Goal: Information Seeking & Learning: Learn about a topic

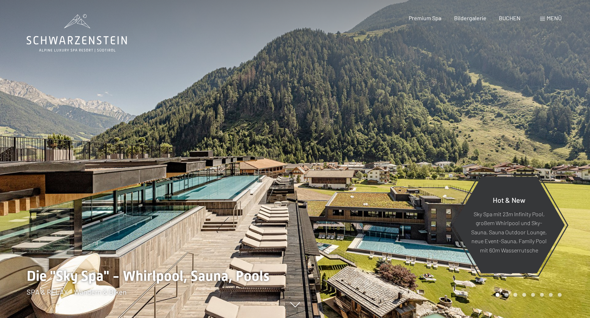
click at [409, 116] on div at bounding box center [442, 159] width 295 height 318
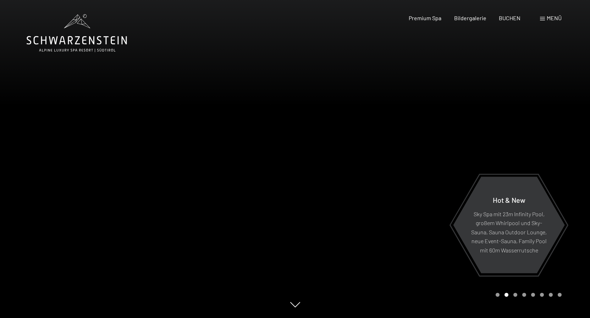
drag, startPoint x: 483, startPoint y: 129, endPoint x: 282, endPoint y: 111, distance: 201.0
click at [282, 318] on div at bounding box center [295, 318] width 582 height 0
click at [467, 115] on div at bounding box center [442, 159] width 295 height 318
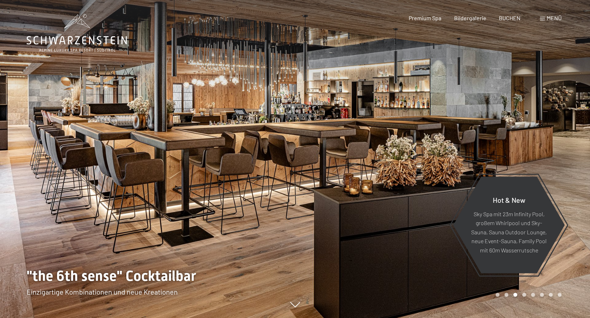
click at [467, 114] on div at bounding box center [442, 159] width 295 height 318
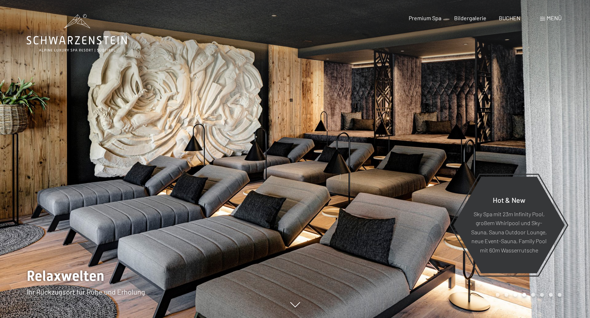
click at [466, 114] on div at bounding box center [442, 159] width 295 height 318
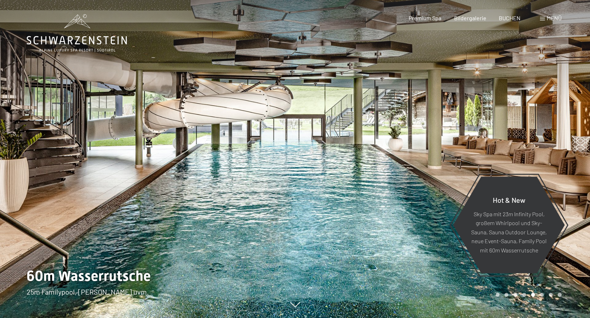
click at [482, 127] on div at bounding box center [442, 159] width 295 height 318
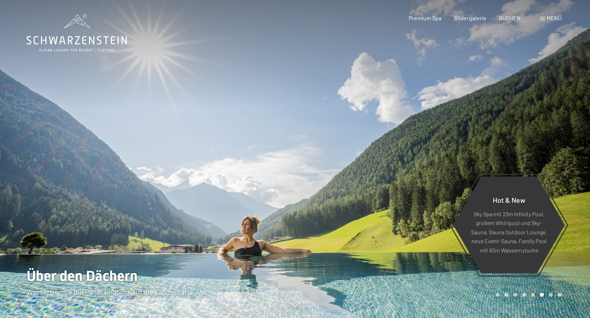
click at [482, 127] on div at bounding box center [442, 159] width 295 height 318
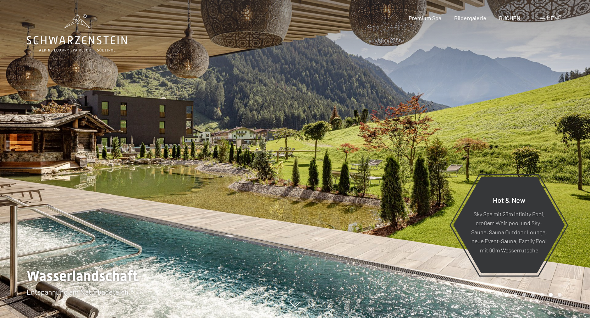
click at [481, 127] on div at bounding box center [442, 159] width 295 height 318
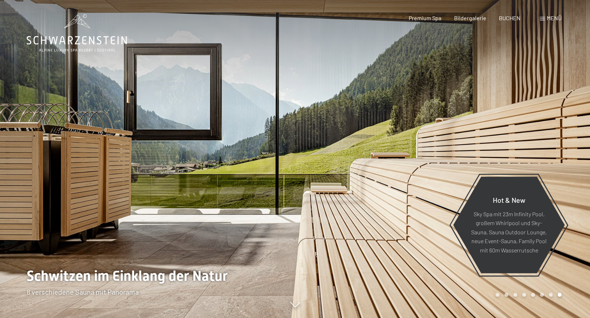
click at [481, 126] on div at bounding box center [442, 159] width 295 height 318
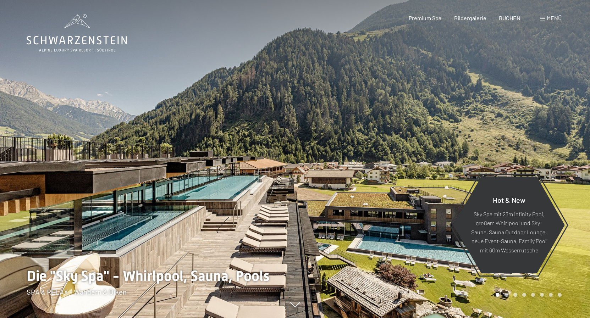
click at [481, 125] on div at bounding box center [442, 159] width 295 height 318
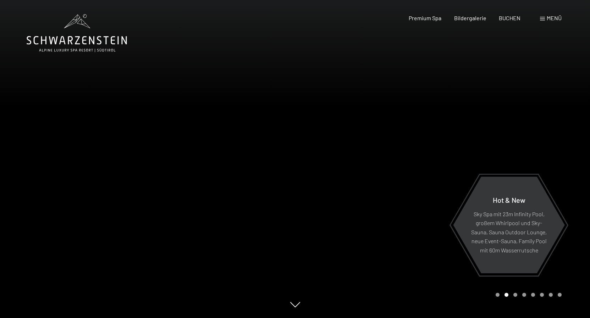
click at [481, 125] on div at bounding box center [442, 159] width 295 height 318
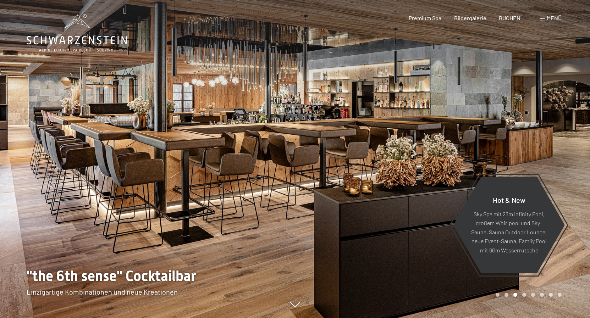
click at [481, 124] on div at bounding box center [442, 159] width 295 height 318
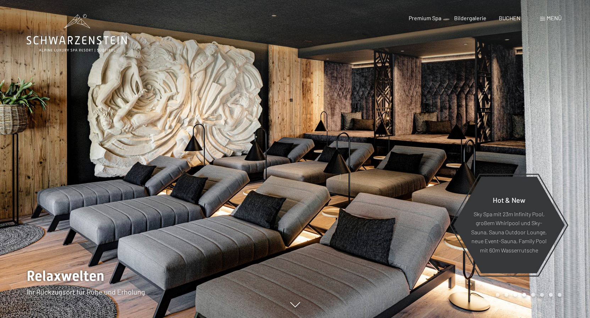
click at [482, 125] on div at bounding box center [442, 159] width 295 height 318
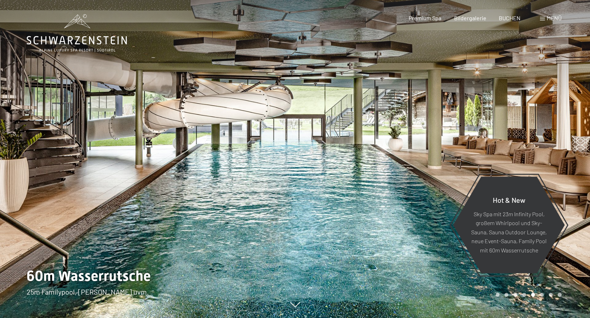
click at [482, 125] on div at bounding box center [442, 159] width 295 height 318
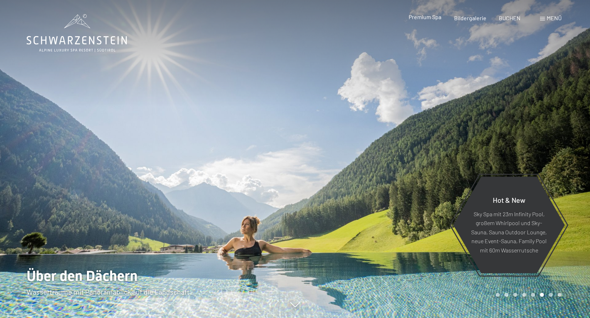
click at [432, 20] on span "Premium Spa" at bounding box center [425, 16] width 33 height 7
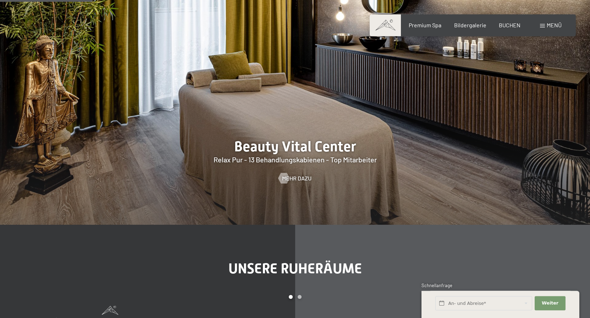
scroll to position [797, 0]
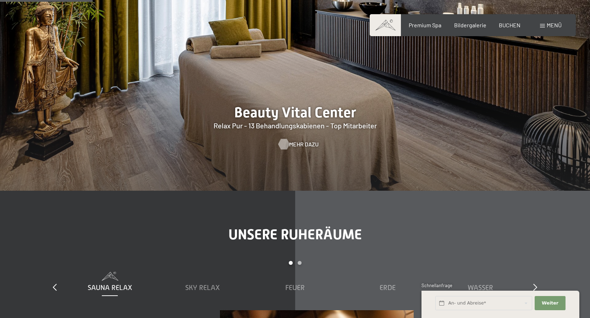
click at [304, 146] on span "Mehr dazu" at bounding box center [303, 145] width 29 height 8
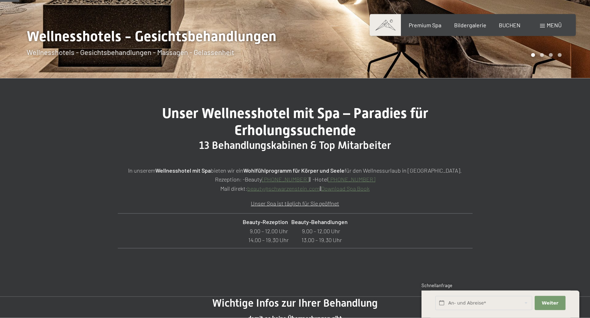
scroll to position [181, 0]
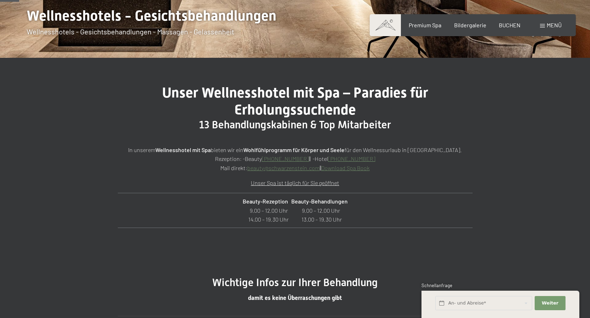
click at [357, 169] on link "Download Spa Book" at bounding box center [345, 168] width 49 height 7
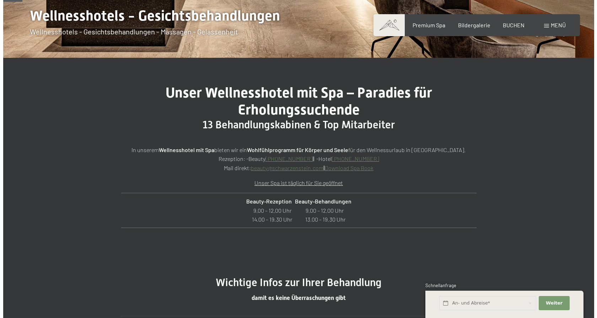
scroll to position [0, 0]
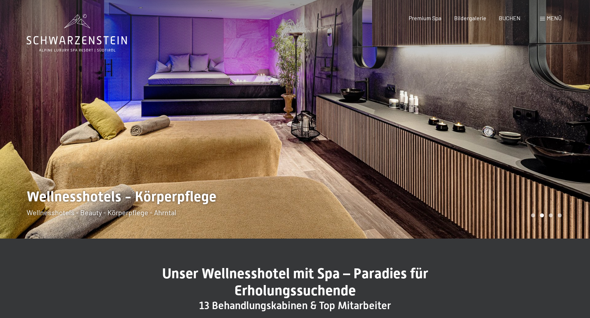
click at [543, 17] on span at bounding box center [542, 19] width 5 height 4
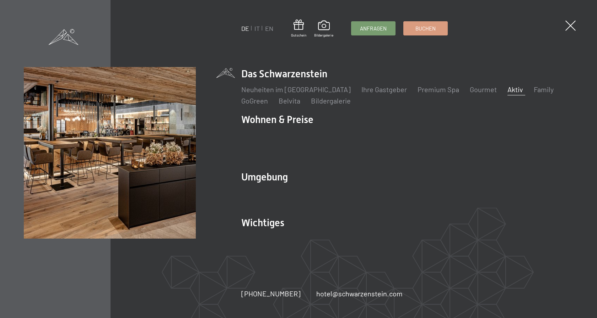
click at [507, 94] on link "Aktiv" at bounding box center [515, 89] width 16 height 9
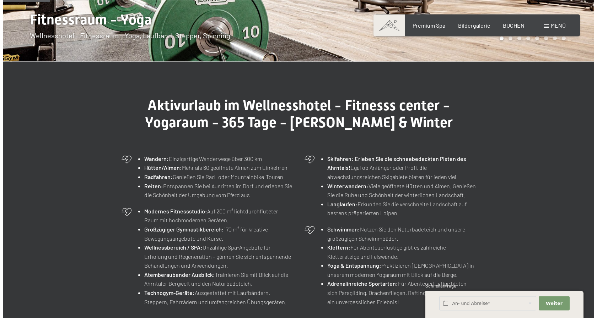
scroll to position [254, 0]
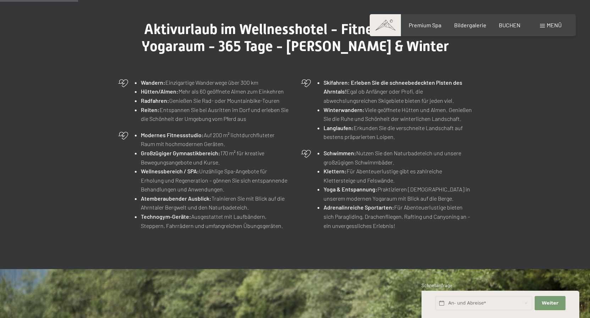
click at [541, 26] on span at bounding box center [542, 26] width 5 height 4
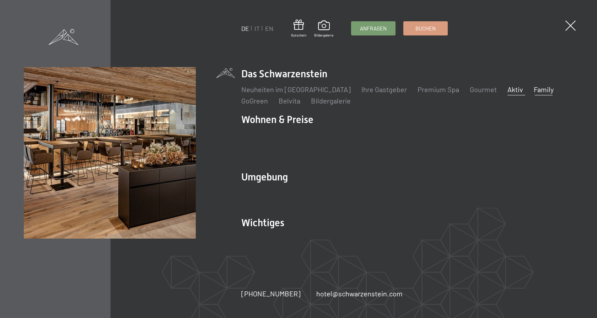
click at [533, 94] on link "Family" at bounding box center [543, 89] width 20 height 9
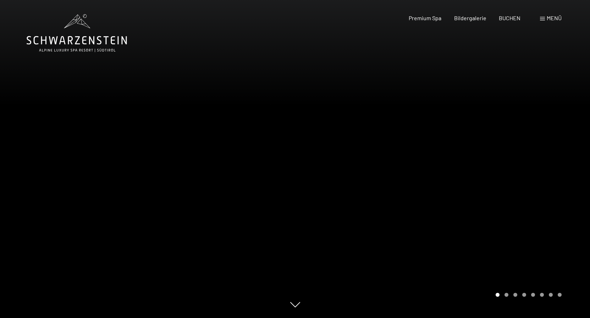
click at [525, 195] on div at bounding box center [442, 159] width 295 height 318
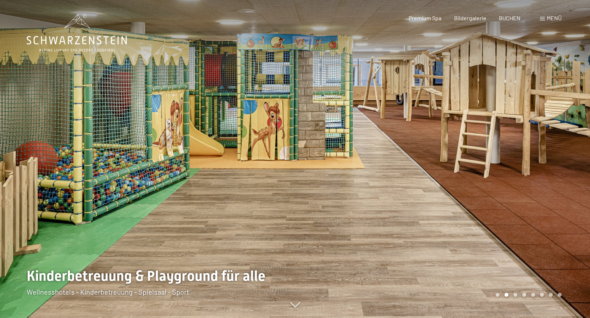
click at [525, 195] on div at bounding box center [442, 159] width 295 height 318
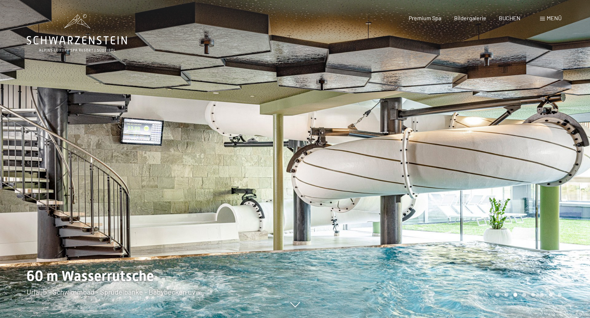
click at [524, 195] on div at bounding box center [442, 159] width 295 height 318
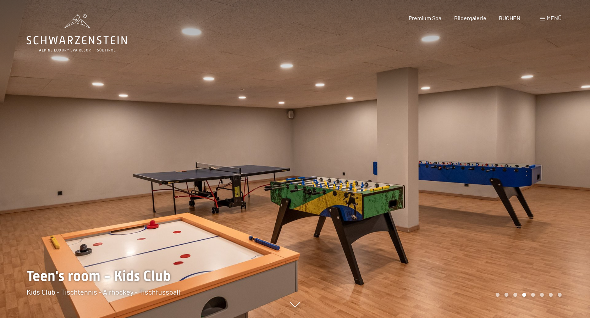
click at [524, 195] on div at bounding box center [442, 159] width 295 height 318
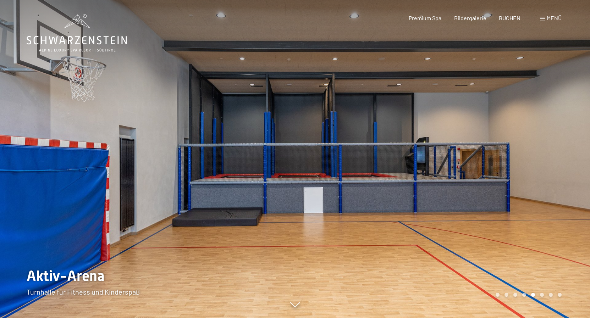
click at [524, 194] on div at bounding box center [442, 159] width 295 height 318
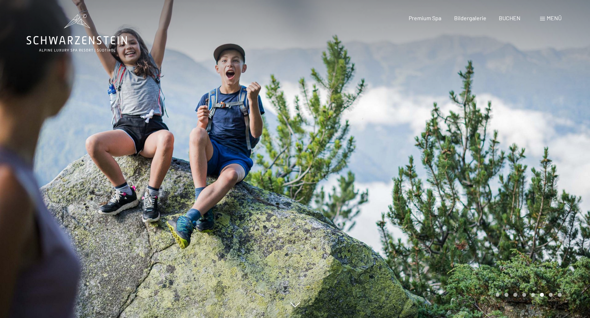
click at [523, 194] on div at bounding box center [442, 159] width 295 height 318
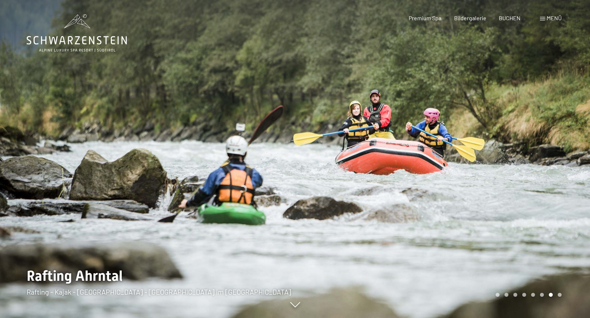
click at [523, 194] on div at bounding box center [442, 159] width 295 height 318
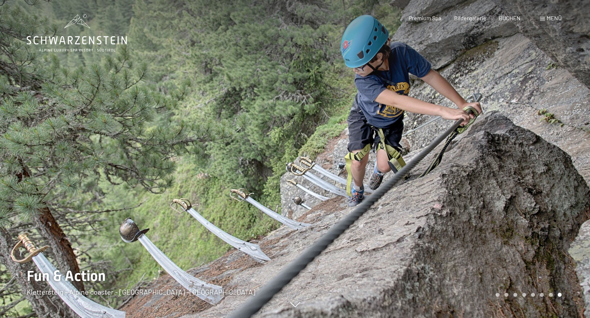
click at [523, 194] on div at bounding box center [442, 159] width 295 height 318
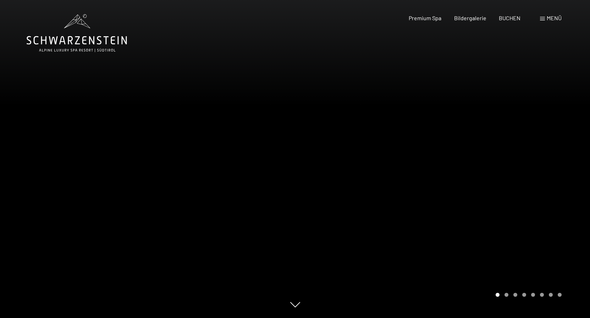
click at [522, 194] on div at bounding box center [442, 159] width 295 height 318
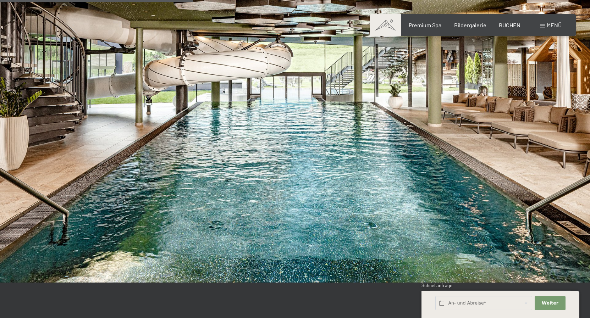
scroll to position [1702, 0]
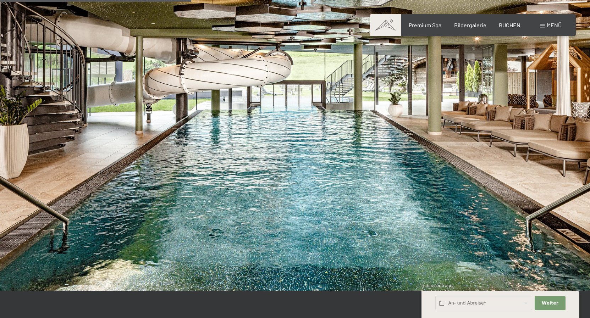
click at [548, 23] on span "Menü" at bounding box center [554, 25] width 15 height 7
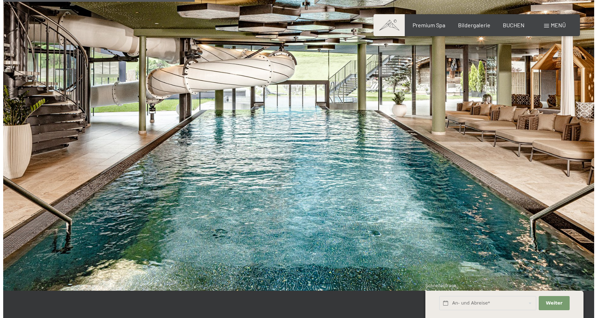
scroll to position [1708, 0]
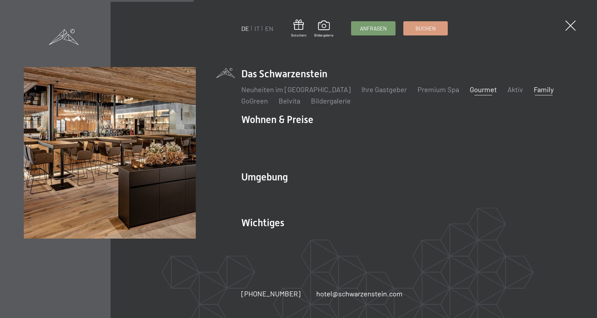
click at [469, 94] on link "Gourmet" at bounding box center [482, 89] width 27 height 9
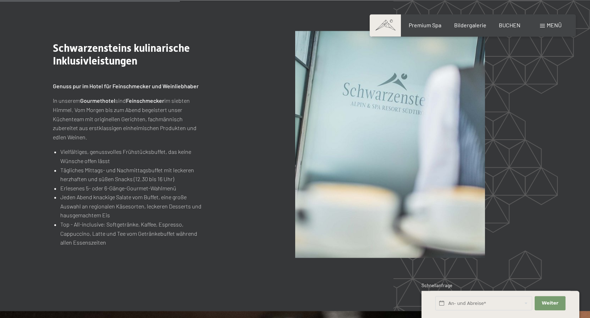
scroll to position [797, 0]
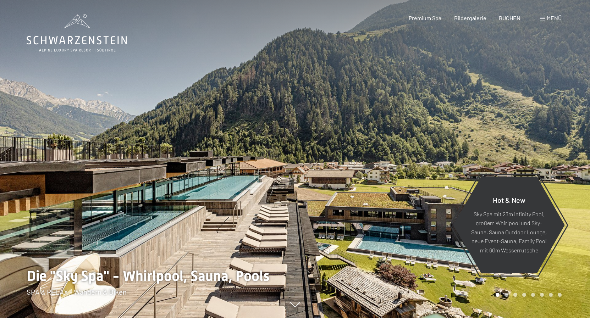
click at [550, 18] on span "Menü" at bounding box center [554, 18] width 15 height 7
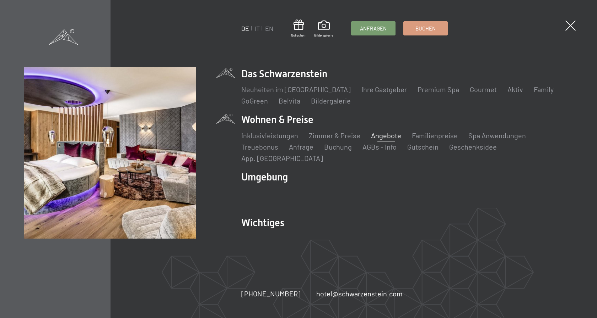
click at [383, 140] on link "Angebote" at bounding box center [386, 135] width 30 height 9
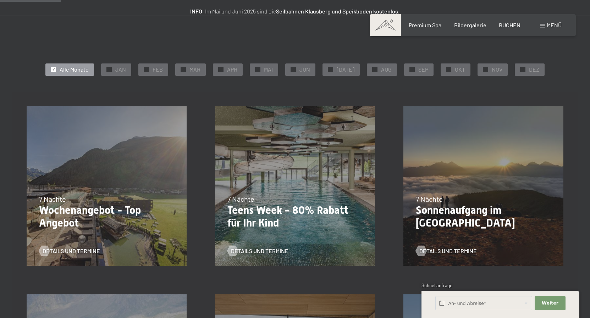
scroll to position [109, 0]
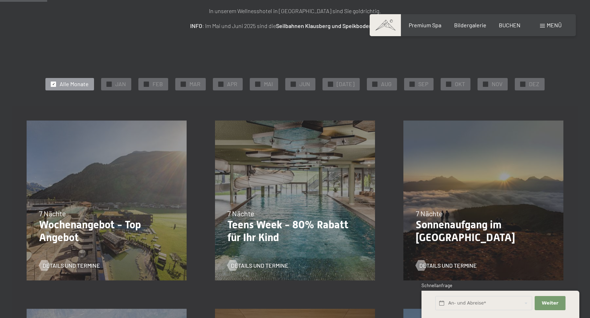
click at [262, 224] on p "Teens Week - 80% Rabatt für Ihr Kind" at bounding box center [295, 232] width 135 height 26
click at [244, 265] on span "Details und Termine" at bounding box center [267, 266] width 58 height 8
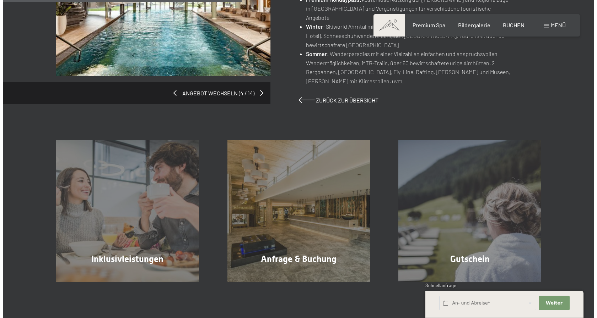
scroll to position [362, 0]
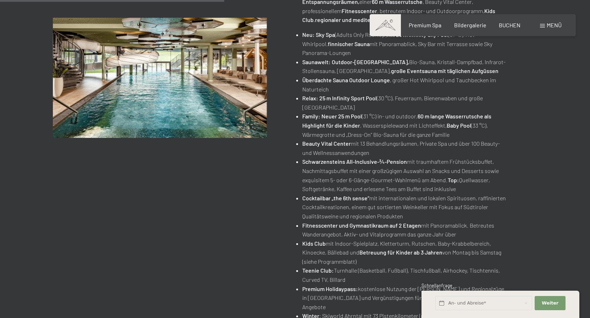
click at [549, 25] on span "Menü" at bounding box center [554, 25] width 15 height 7
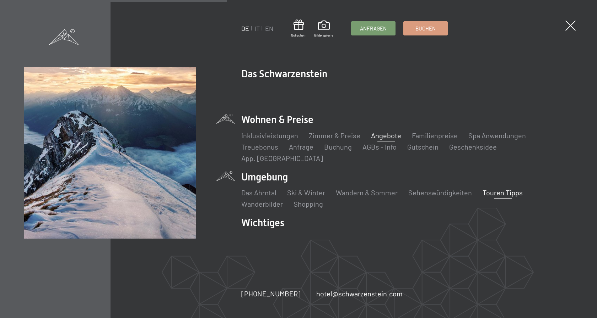
click at [507, 189] on link "Touren Tipps" at bounding box center [502, 193] width 40 height 9
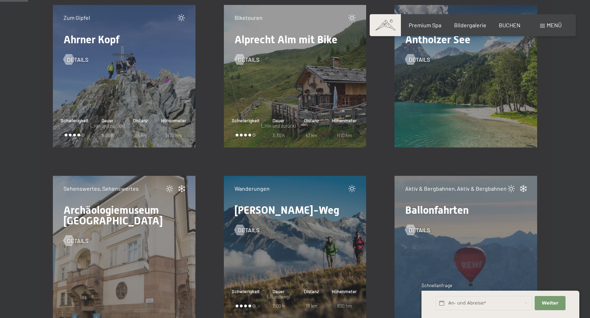
scroll to position [579, 0]
click at [458, 74] on div "Ausflüge, Ausflüge Antholzer See Details" at bounding box center [466, 77] width 143 height 143
click at [424, 61] on span "Details" at bounding box center [426, 60] width 21 height 8
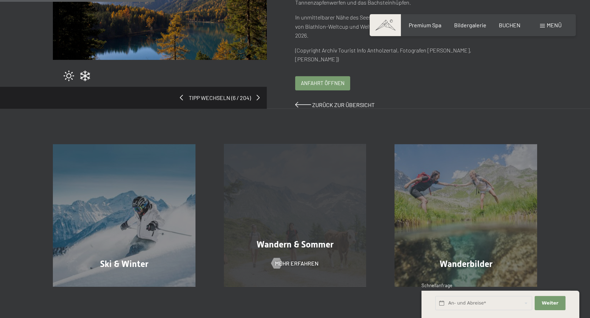
scroll to position [217, 0]
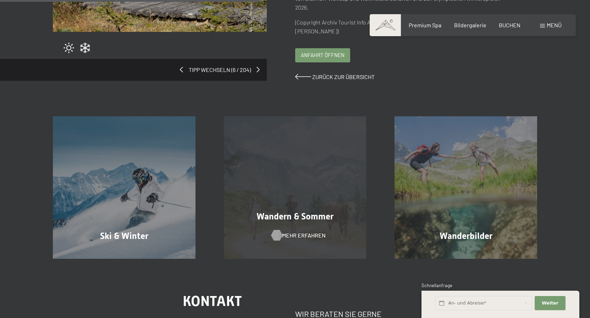
click at [300, 232] on span "Mehr erfahren" at bounding box center [304, 236] width 44 height 8
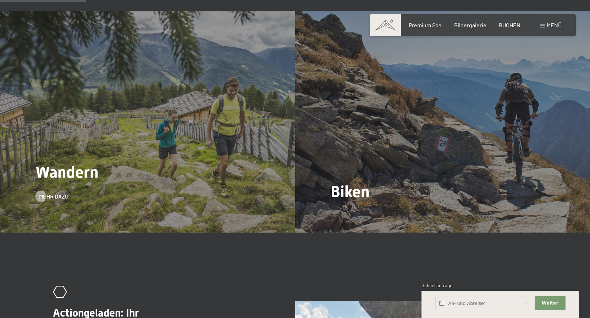
scroll to position [761, 0]
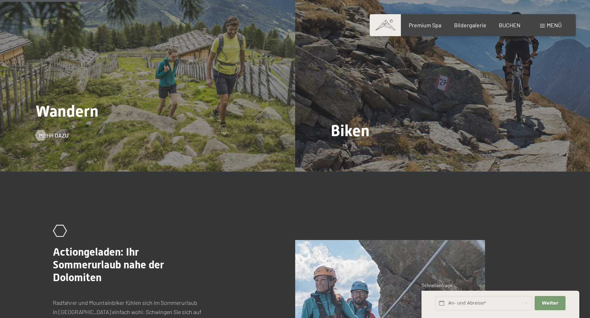
click at [67, 119] on span "Wandern" at bounding box center [67, 111] width 63 height 19
click at [60, 135] on span "Mehr dazu" at bounding box center [60, 136] width 29 height 8
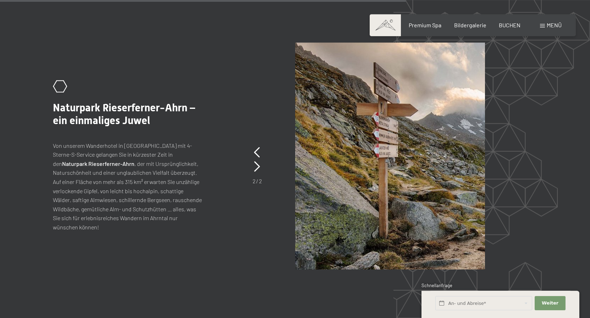
scroll to position [1919, 0]
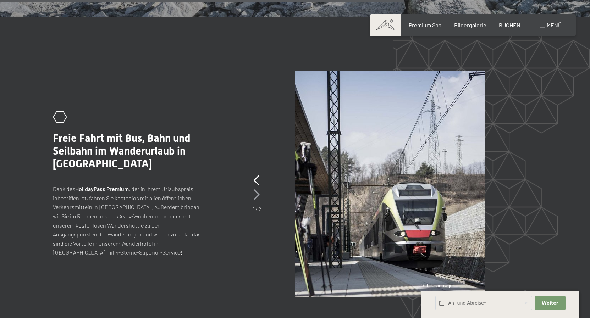
click at [260, 190] on icon at bounding box center [257, 195] width 6 height 11
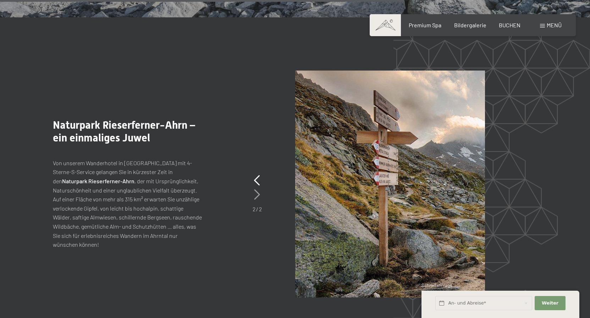
click at [257, 190] on icon at bounding box center [257, 195] width 6 height 11
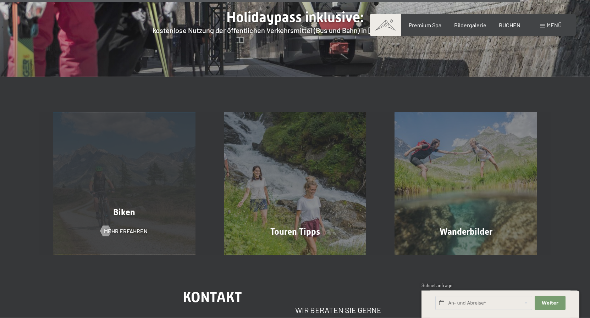
scroll to position [2644, 0]
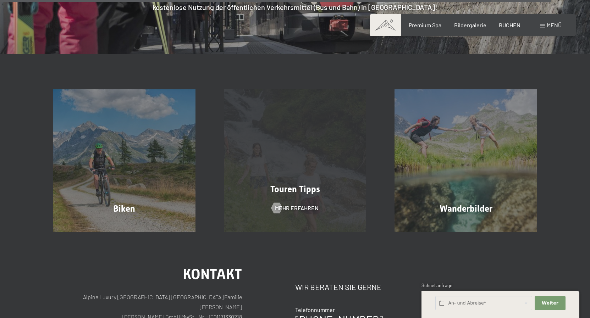
click at [305, 184] on span "Touren Tipps" at bounding box center [296, 189] width 50 height 10
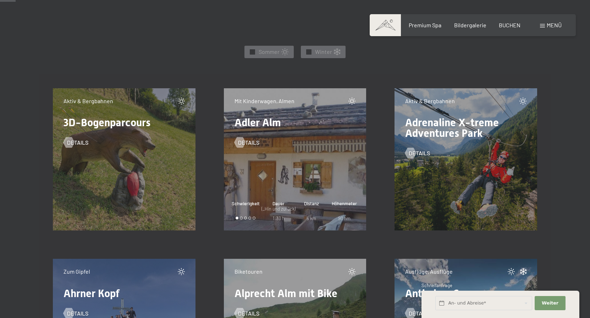
scroll to position [326, 0]
click at [323, 148] on div "Mit Kinderwagen, [PERSON_NAME] [PERSON_NAME] Details Schwierigkeit [PERSON_NAME…" at bounding box center [295, 159] width 143 height 143
click at [254, 144] on span "Details" at bounding box center [255, 143] width 21 height 8
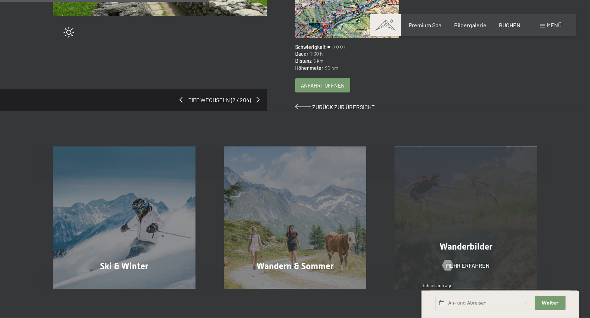
scroll to position [290, 0]
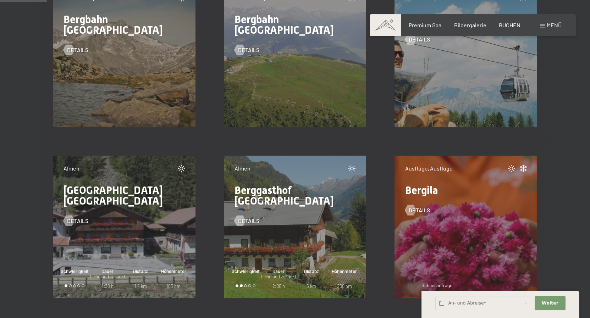
scroll to position [978, 0]
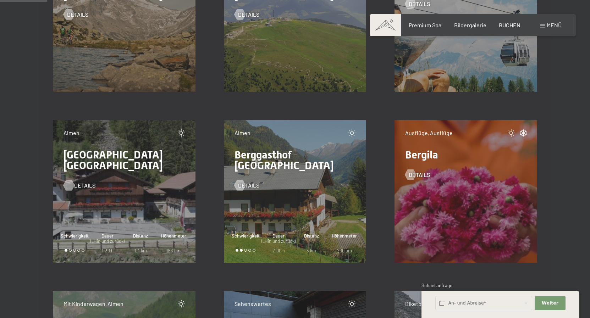
click at [80, 182] on span "Details" at bounding box center [84, 186] width 21 height 8
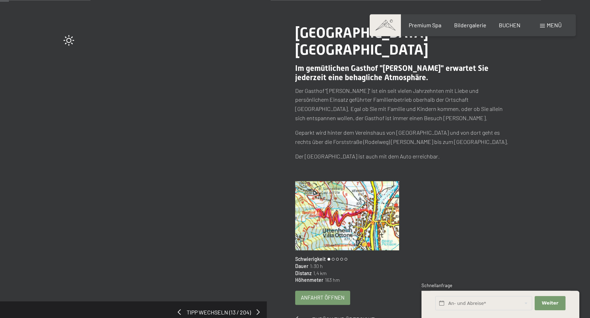
scroll to position [109, 0]
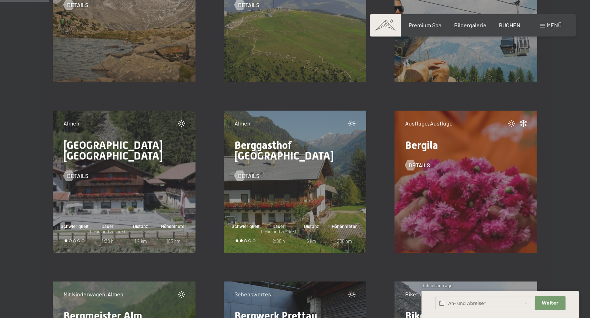
scroll to position [1014, 0]
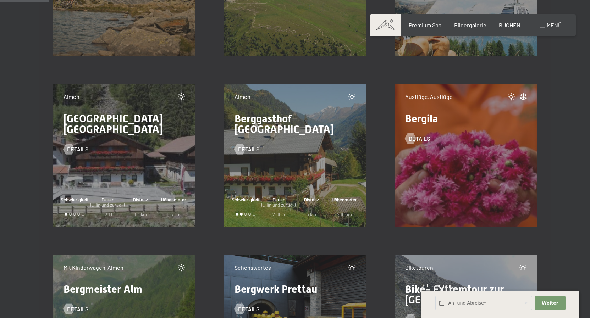
click at [276, 174] on div "Almen Berggasthof Platter Hof Details Schwierigkeit Dauer (_Hin und zurück) 2:0…" at bounding box center [295, 155] width 143 height 143
click at [250, 146] on span "Details" at bounding box center [255, 150] width 21 height 8
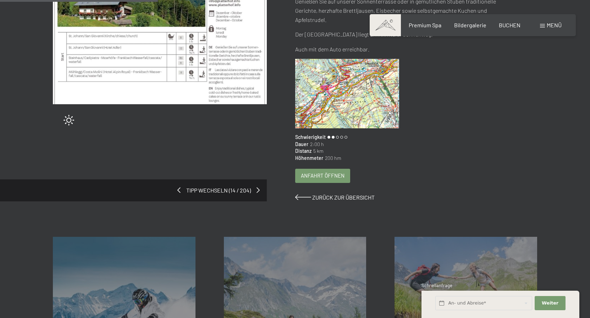
scroll to position [36, 0]
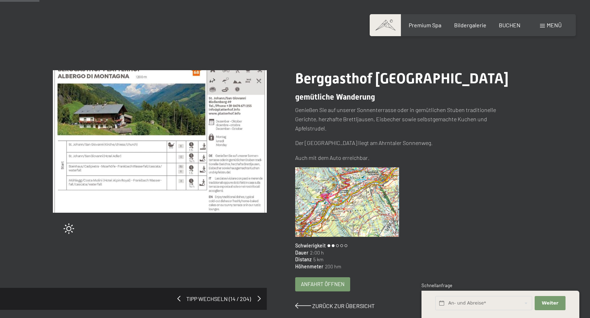
click at [259, 300] on span at bounding box center [259, 299] width 3 height 6
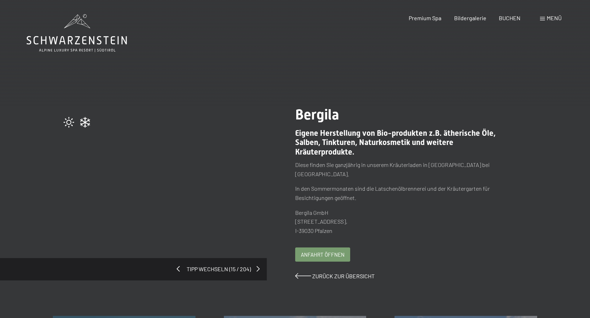
click at [179, 266] on span at bounding box center [178, 269] width 3 height 6
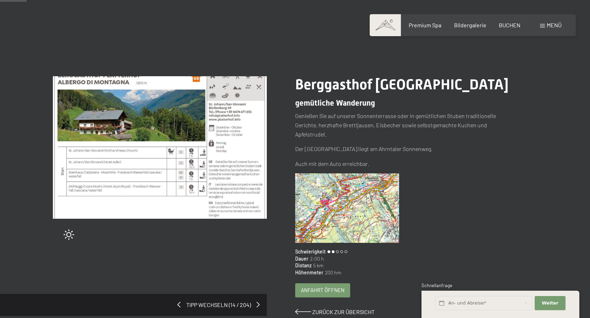
scroll to position [36, 0]
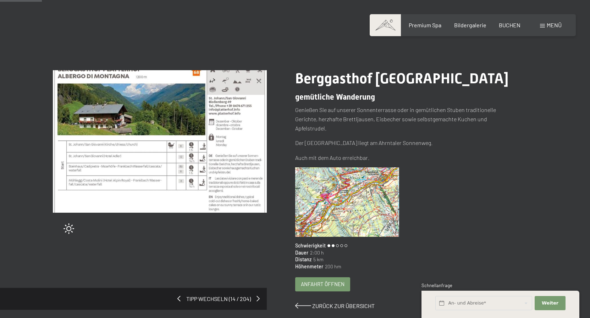
click at [353, 200] on img at bounding box center [347, 203] width 104 height 70
